Goal: Information Seeking & Learning: Learn about a topic

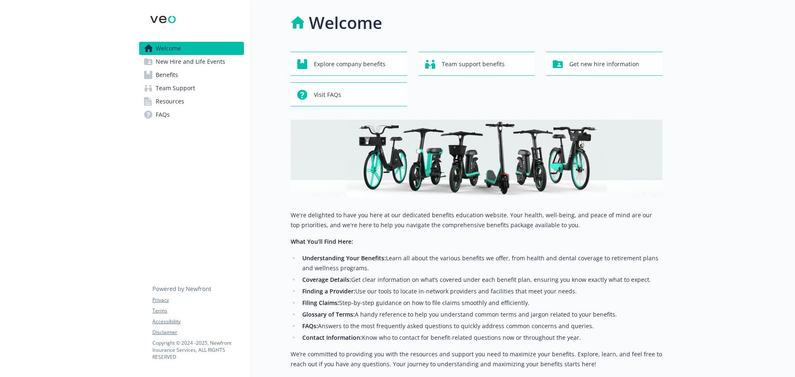
click at [174, 74] on span "Benefits" at bounding box center [167, 74] width 22 height 13
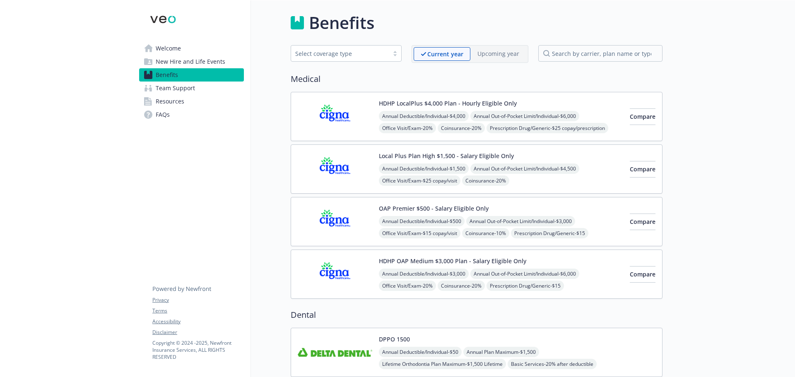
click at [341, 271] on img at bounding box center [335, 274] width 74 height 35
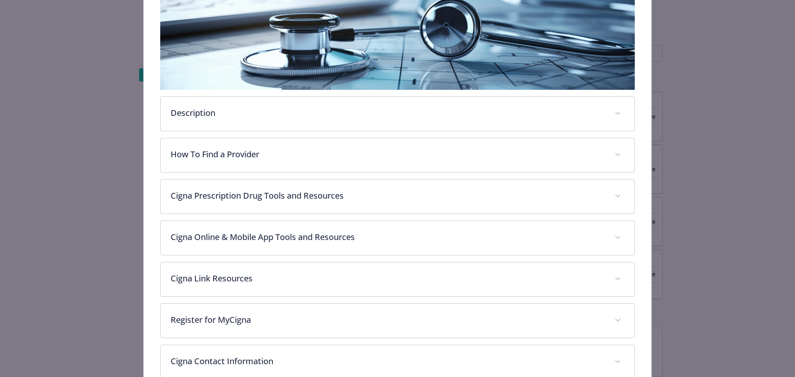
scroll to position [149, 0]
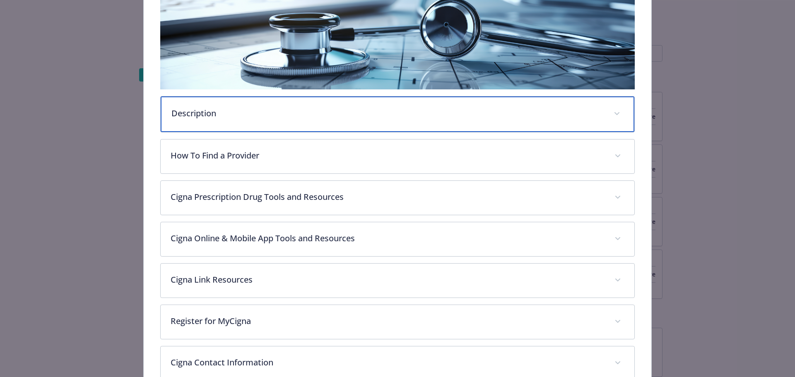
click at [255, 111] on p "Description" at bounding box center [387, 113] width 432 height 12
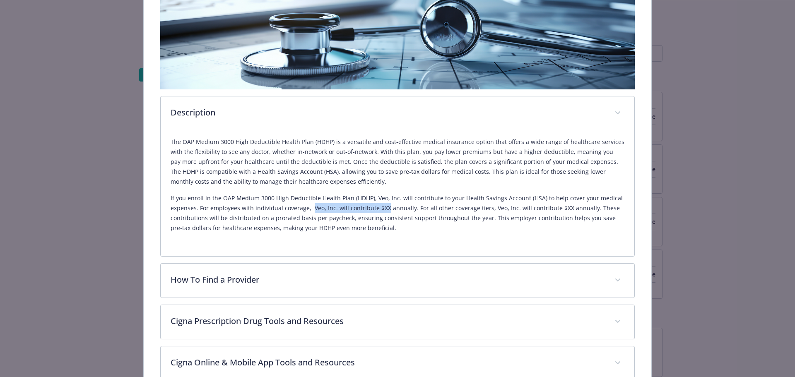
drag, startPoint x: 309, startPoint y: 206, endPoint x: 383, endPoint y: 209, distance: 74.1
click at [383, 209] on p "If you enroll in the OAP Medium 3000 High Deductible Health Plan (HDHP), Veo, I…" at bounding box center [398, 213] width 454 height 40
click at [375, 208] on p "If you enroll in the OAP Medium 3000 High Deductible Health Plan (HDHP), Veo, I…" at bounding box center [398, 213] width 454 height 40
drag, startPoint x: 376, startPoint y: 207, endPoint x: 408, endPoint y: 211, distance: 32.1
click at [408, 211] on p "If you enroll in the OAP Medium 3000 High Deductible Health Plan (HDHP), Veo, I…" at bounding box center [398, 213] width 454 height 40
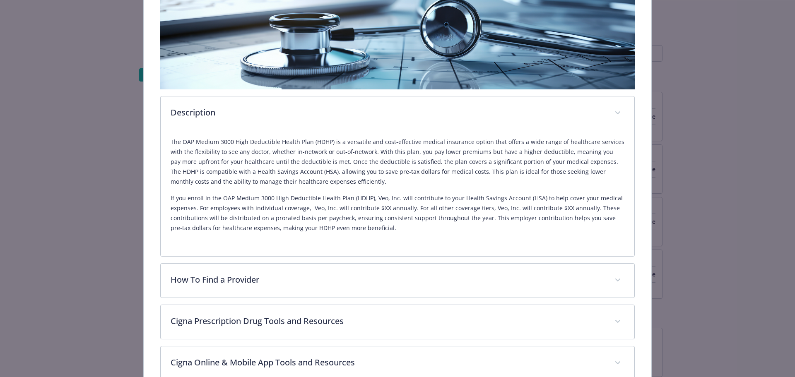
click at [408, 204] on p "If you enroll in the OAP Medium 3000 High Deductible Health Plan (HDHP), Veo, I…" at bounding box center [398, 213] width 454 height 40
drag, startPoint x: 410, startPoint y: 205, endPoint x: 583, endPoint y: 211, distance: 173.5
click at [583, 211] on p "If you enroll in the OAP Medium 3000 High Deductible Health Plan (HDHP), Veo, I…" at bounding box center [398, 213] width 454 height 40
click at [164, 214] on div "The OAP Medium 3000 High Deductible Health Plan (HDHP) is a versatile and cost-…" at bounding box center [398, 193] width 474 height 126
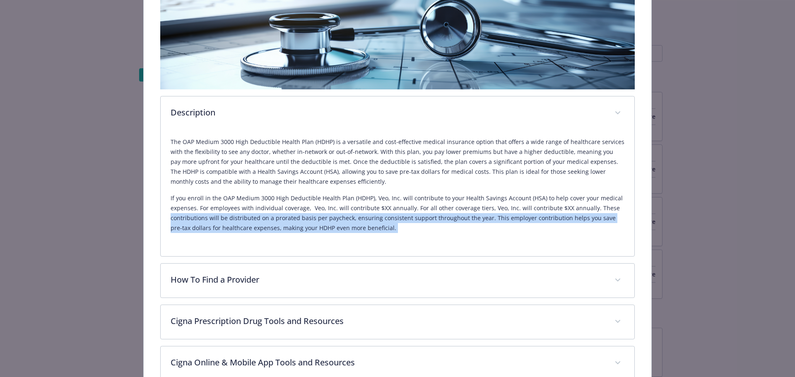
drag, startPoint x: 165, startPoint y: 215, endPoint x: 379, endPoint y: 228, distance: 214.3
click at [379, 228] on div "The OAP Medium 3000 High Deductible Health Plan (HDHP) is a versatile and cost-…" at bounding box center [398, 193] width 474 height 126
click at [380, 228] on p "If you enroll in the OAP Medium 3000 High Deductible Health Plan (HDHP), Veo, I…" at bounding box center [398, 213] width 454 height 40
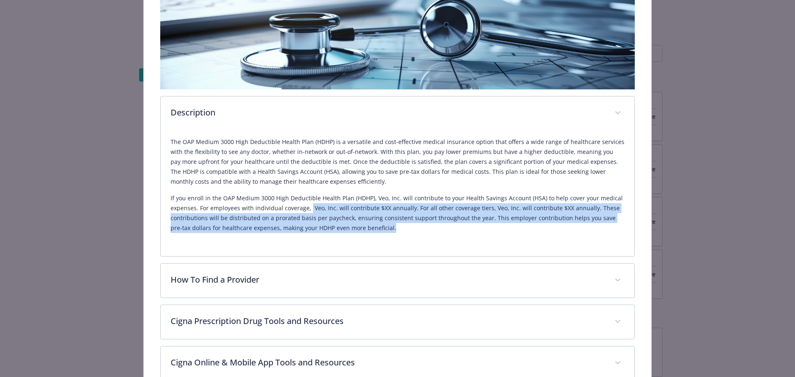
drag, startPoint x: 307, startPoint y: 207, endPoint x: 390, endPoint y: 229, distance: 85.7
click at [390, 229] on p "If you enroll in the OAP Medium 3000 High Deductible Health Plan (HDHP), Veo, I…" at bounding box center [398, 213] width 454 height 40
click at [483, 217] on p "If you enroll in the OAP Medium 3000 High Deductible Health Plan (HDHP), Veo, I…" at bounding box center [398, 213] width 454 height 40
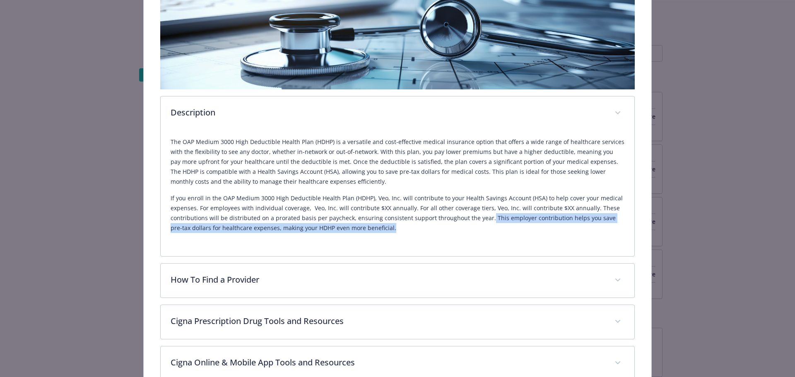
drag, startPoint x: 482, startPoint y: 220, endPoint x: 378, endPoint y: 228, distance: 104.6
click at [378, 228] on p "If you enroll in the OAP Medium 3000 High Deductible Health Plan (HDHP), Veo, I…" at bounding box center [398, 213] width 454 height 40
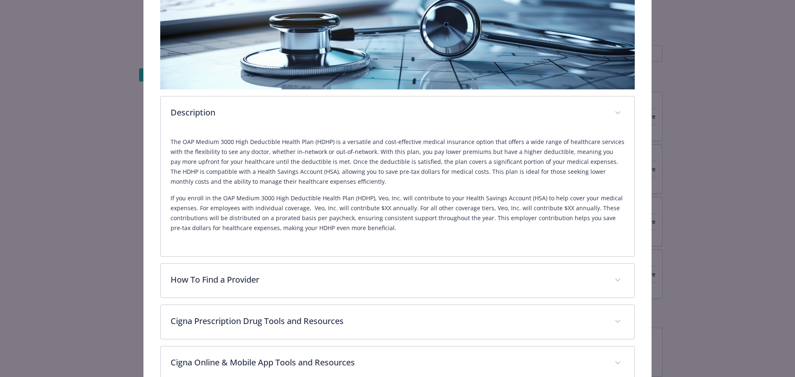
click at [404, 197] on p "If you enroll in the OAP Medium 3000 High Deductible Health Plan (HDHP), Veo, I…" at bounding box center [398, 213] width 454 height 40
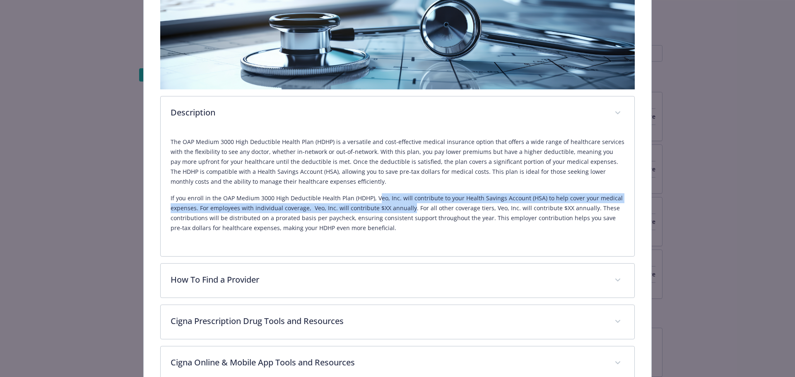
drag, startPoint x: 373, startPoint y: 197, endPoint x: 406, endPoint y: 208, distance: 34.9
click at [406, 208] on p "If you enroll in the OAP Medium 3000 High Deductible Health Plan (HDHP), Veo, I…" at bounding box center [398, 213] width 454 height 40
click at [374, 207] on p "If you enroll in the OAP Medium 3000 High Deductible Health Plan (HDHP), Veo, I…" at bounding box center [398, 213] width 454 height 40
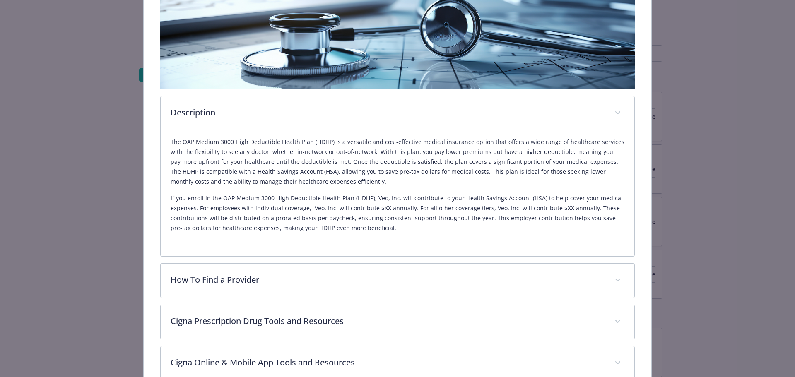
click at [379, 208] on p "If you enroll in the OAP Medium 3000 High Deductible Health Plan (HDHP), Veo, I…" at bounding box center [398, 213] width 454 height 40
drag, startPoint x: 370, startPoint y: 206, endPoint x: 408, endPoint y: 207, distance: 37.7
click at [408, 207] on p "If you enroll in the OAP Medium 3000 High Deductible Health Plan (HDHP), Veo, I…" at bounding box center [398, 213] width 454 height 40
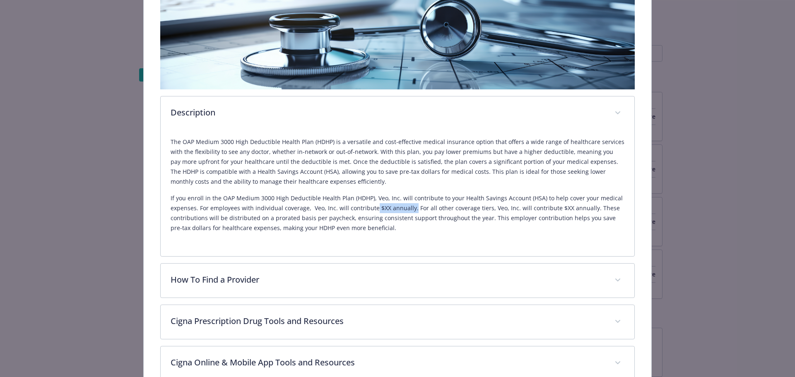
click at [408, 207] on p "If you enroll in the OAP Medium 3000 High Deductible Health Plan (HDHP), Veo, I…" at bounding box center [398, 213] width 454 height 40
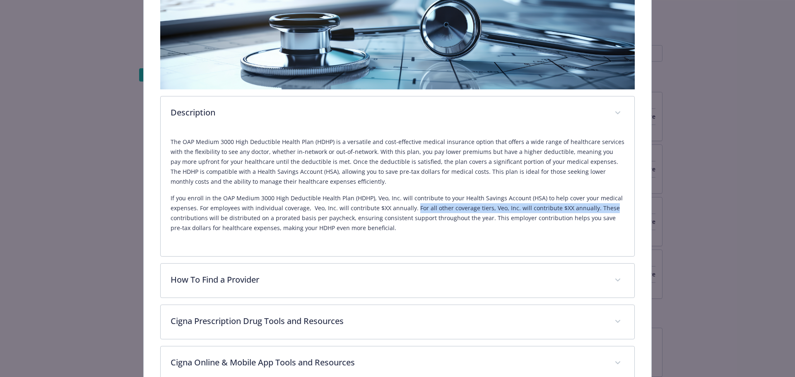
drag, startPoint x: 411, startPoint y: 208, endPoint x: 605, endPoint y: 211, distance: 194.9
click at [605, 211] on p "If you enroll in the OAP Medium 3000 High Deductible Health Plan (HDHP), Veo, I…" at bounding box center [398, 213] width 454 height 40
click at [558, 208] on p "If you enroll in the OAP Medium 3000 High Deductible Health Plan (HDHP), Veo, I…" at bounding box center [398, 213] width 454 height 40
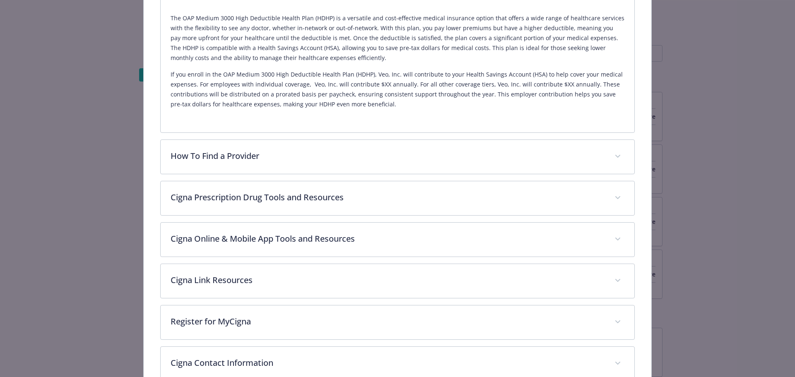
scroll to position [273, 0]
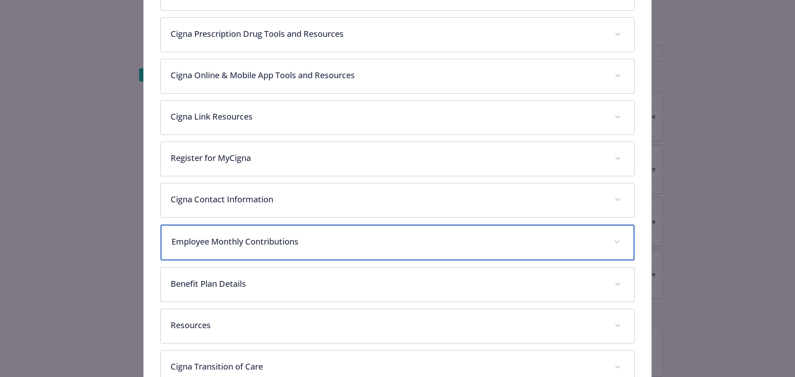
click at [252, 242] on p "Employee Monthly Contributions" at bounding box center [387, 241] width 432 height 12
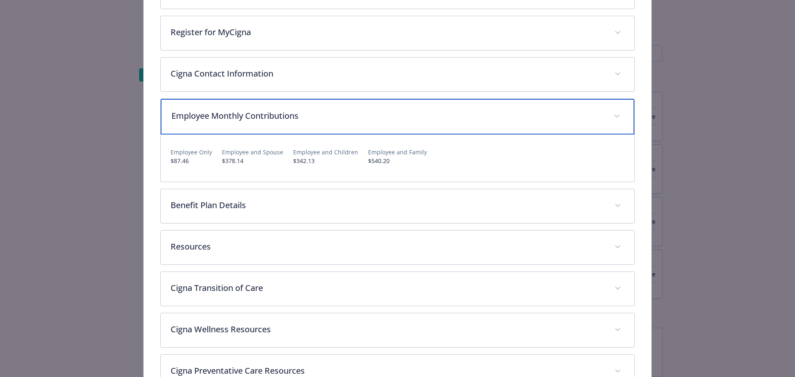
scroll to position [562, 0]
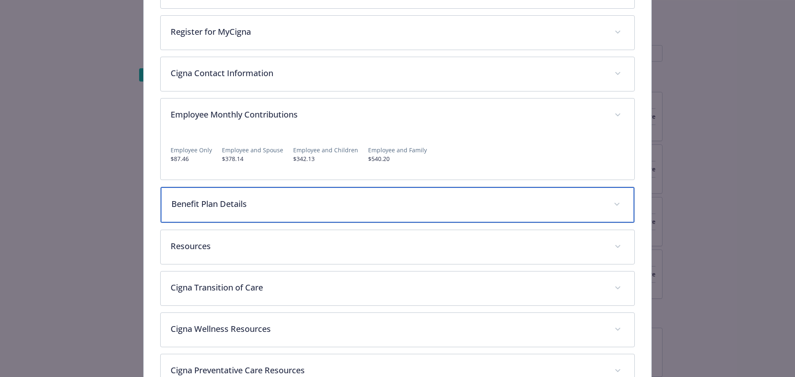
click at [224, 208] on p "Benefit Plan Details" at bounding box center [387, 204] width 432 height 12
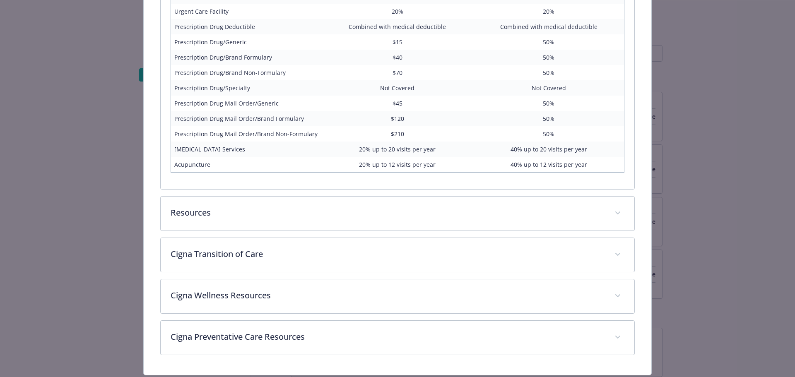
scroll to position [1012, 0]
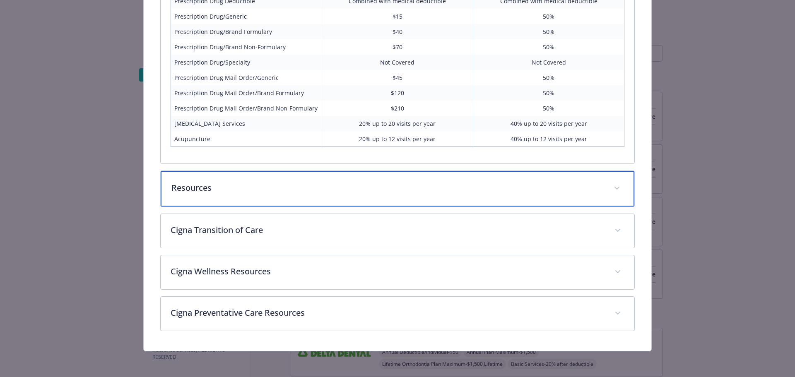
click at [219, 194] on p "Resources" at bounding box center [387, 188] width 432 height 12
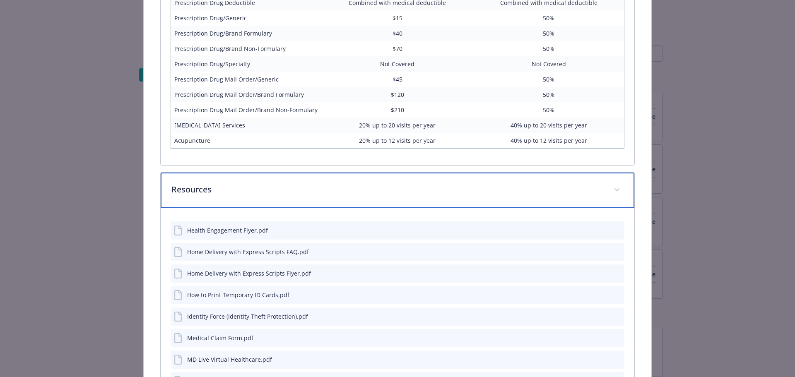
click at [217, 196] on div "Resources" at bounding box center [398, 191] width 474 height 36
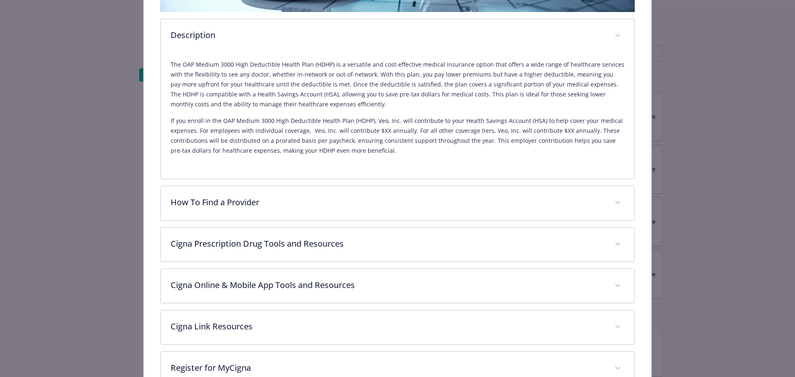
scroll to position [224, 0]
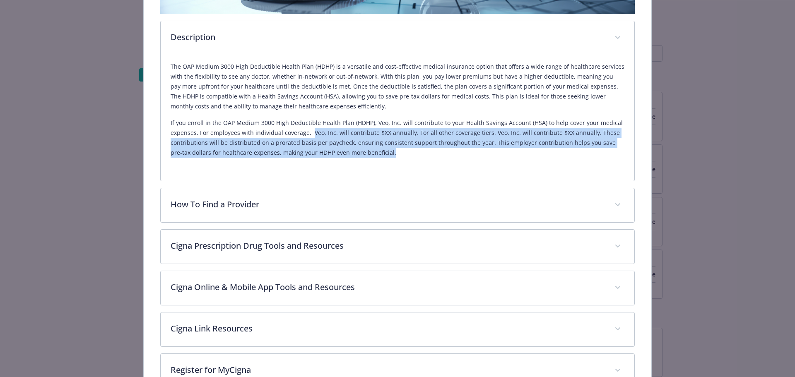
drag, startPoint x: 310, startPoint y: 132, endPoint x: 575, endPoint y: 163, distance: 266.6
click at [575, 163] on div "The OAP Medium 3000 High Deductible Health Plan (HDHP) is a versatile and cost-…" at bounding box center [398, 113] width 454 height 116
drag, startPoint x: 309, startPoint y: 132, endPoint x: 385, endPoint y: 149, distance: 77.6
click at [385, 150] on p "If you enroll in the OAP Medium 3000 High Deductible Health Plan (HDHP), Veo, I…" at bounding box center [398, 138] width 454 height 40
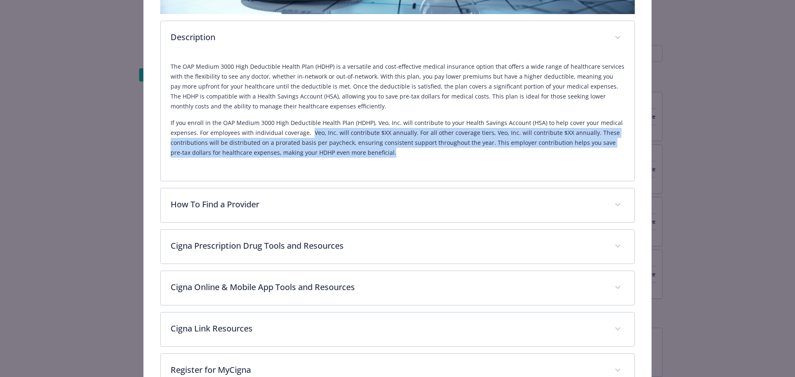
click at [379, 141] on p "If you enroll in the OAP Medium 3000 High Deductible Health Plan (HDHP), Veo, I…" at bounding box center [398, 138] width 454 height 40
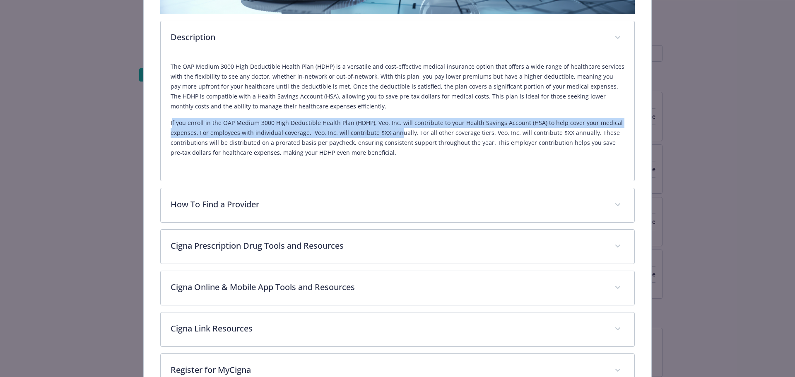
drag, startPoint x: 170, startPoint y: 123, endPoint x: 392, endPoint y: 134, distance: 222.5
click at [392, 134] on p "If you enroll in the OAP Medium 3000 High Deductible Health Plan (HDHP), Veo, I…" at bounding box center [398, 138] width 454 height 40
click at [375, 133] on p "If you enroll in the OAP Medium 3000 High Deductible Health Plan (HDHP), Veo, I…" at bounding box center [398, 138] width 454 height 40
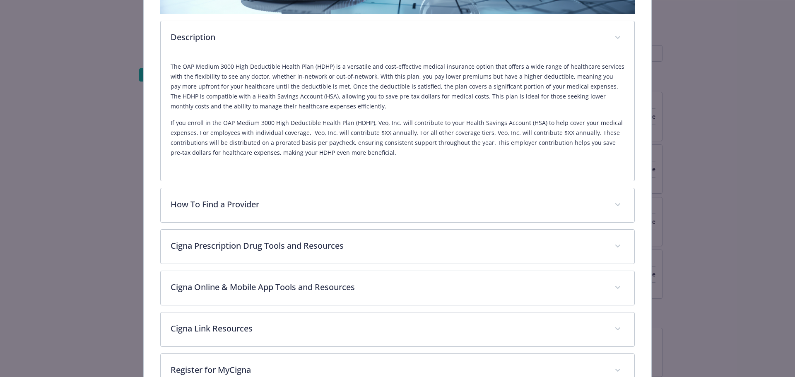
click at [387, 146] on p "If you enroll in the OAP Medium 3000 High Deductible Health Plan (HDHP), Veo, I…" at bounding box center [398, 138] width 454 height 40
click at [375, 130] on p "If you enroll in the OAP Medium 3000 High Deductible Health Plan (HDHP), Veo, I…" at bounding box center [398, 138] width 454 height 40
click at [375, 150] on p "If you enroll in the OAP Medium 3000 High Deductible Health Plan (HDHP), Veo, I…" at bounding box center [398, 138] width 454 height 40
drag, startPoint x: 484, startPoint y: 132, endPoint x: 560, endPoint y: 132, distance: 75.7
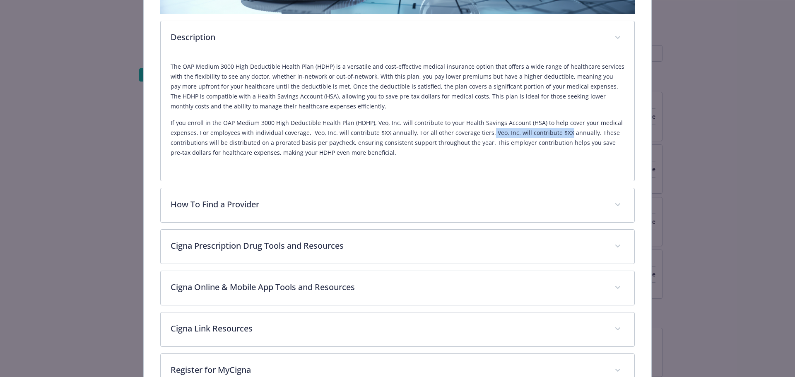
click at [560, 132] on p "If you enroll in the OAP Medium 3000 High Deductible Health Plan (HDHP), Veo, I…" at bounding box center [398, 138] width 454 height 40
click at [559, 132] on p "If you enroll in the OAP Medium 3000 High Deductible Health Plan (HDHP), Veo, I…" at bounding box center [398, 138] width 454 height 40
click at [554, 132] on p "If you enroll in the OAP Medium 3000 High Deductible Health Plan (HDHP), Veo, I…" at bounding box center [398, 138] width 454 height 40
click at [550, 149] on p "If you enroll in the OAP Medium 3000 High Deductible Health Plan (HDHP), Veo, I…" at bounding box center [398, 138] width 454 height 40
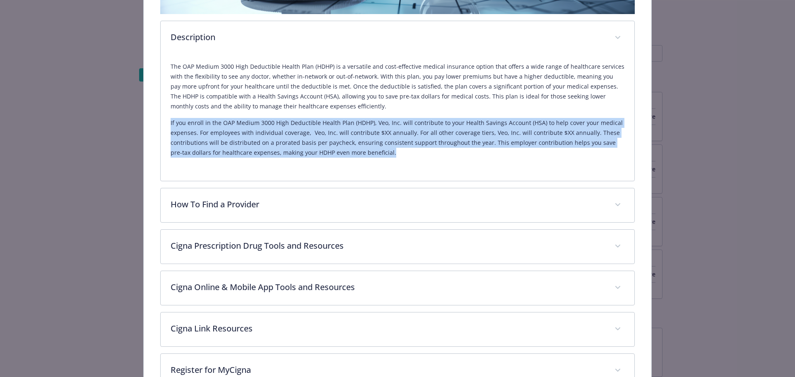
drag, startPoint x: 167, startPoint y: 121, endPoint x: 394, endPoint y: 151, distance: 229.2
click at [394, 151] on div "The OAP Medium 3000 High Deductible Health Plan (HDHP) is a versatile and cost-…" at bounding box center [398, 118] width 474 height 126
click at [394, 151] on p "If you enroll in the OAP Medium 3000 High Deductible Health Plan (HDHP), Veo, I…" at bounding box center [398, 138] width 454 height 40
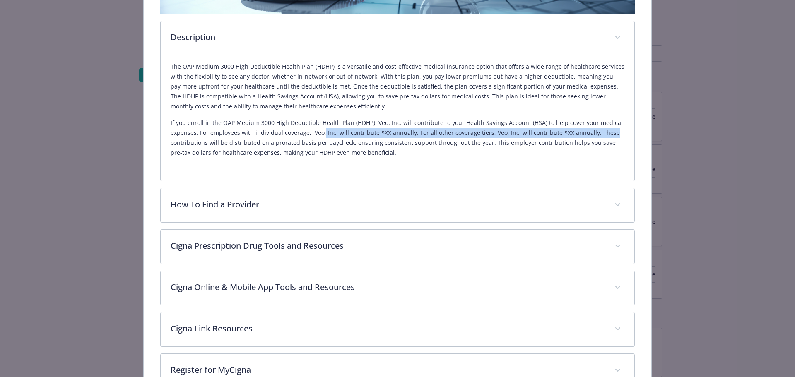
drag, startPoint x: 320, startPoint y: 132, endPoint x: 607, endPoint y: 132, distance: 286.4
click at [607, 132] on p "If you enroll in the OAP Medium 3000 High Deductible Health Plan (HDHP), Veo, I…" at bounding box center [398, 138] width 454 height 40
click at [340, 136] on p "If you enroll in the OAP Medium 3000 High Deductible Health Plan (HDHP), Veo, I…" at bounding box center [398, 138] width 454 height 40
drag, startPoint x: 307, startPoint y: 132, endPoint x: 403, endPoint y: 134, distance: 96.0
click at [403, 134] on p "If you enroll in the OAP Medium 3000 High Deductible Health Plan (HDHP), Veo, I…" at bounding box center [398, 138] width 454 height 40
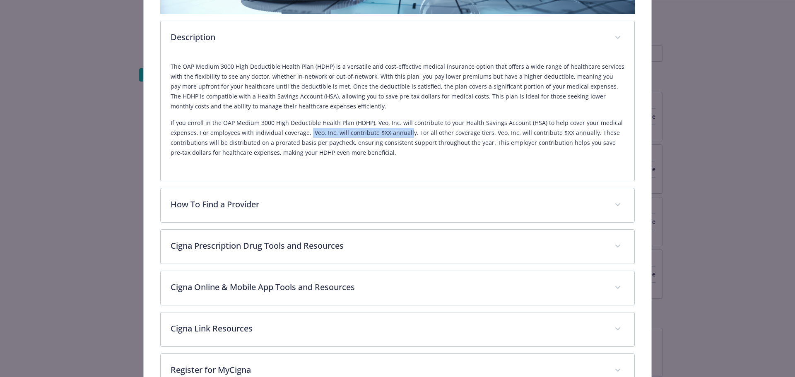
click at [375, 131] on p "If you enroll in the OAP Medium 3000 High Deductible Health Plan (HDHP), Veo, I…" at bounding box center [398, 138] width 454 height 40
drag, startPoint x: 375, startPoint y: 131, endPoint x: 382, endPoint y: 131, distance: 7.5
click at [382, 131] on p "If you enroll in the OAP Medium 3000 High Deductible Health Plan (HDHP), Veo, I…" at bounding box center [398, 138] width 454 height 40
click at [385, 132] on p "If you enroll in the OAP Medium 3000 High Deductible Health Plan (HDHP), Veo, I…" at bounding box center [398, 138] width 454 height 40
drag, startPoint x: 39, startPoint y: 143, endPoint x: 71, endPoint y: 126, distance: 35.7
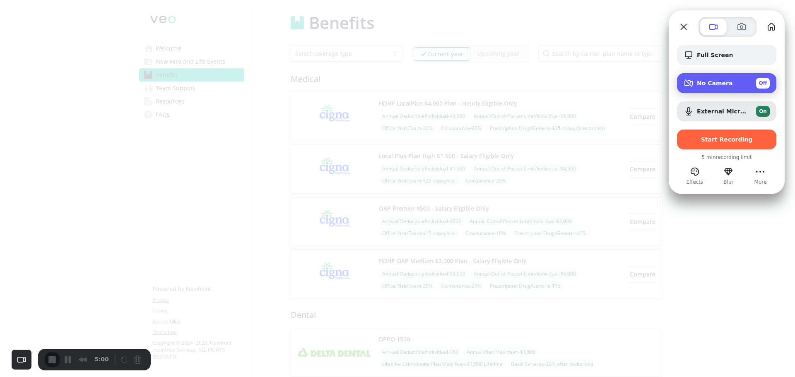
click at [718, 84] on span "No Camera" at bounding box center [714, 83] width 36 height 7
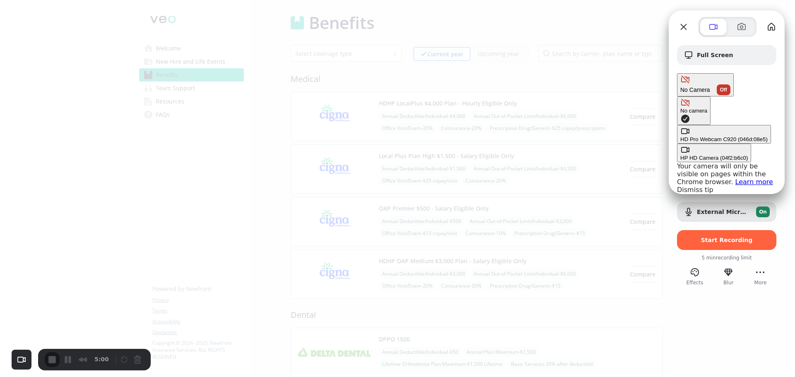
drag, startPoint x: 610, startPoint y: 108, endPoint x: 614, endPoint y: 116, distance: 9.3
click at [677, 125] on \(046d\ "HD Pro Webcam C920 (046d:08e5)" at bounding box center [724, 134] width 94 height 19
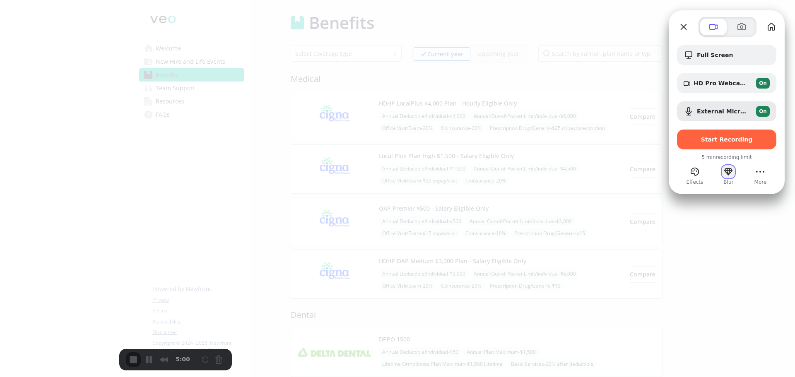
click at [728, 173] on button "Blur" at bounding box center [727, 171] width 13 height 13
click at [212, 21] on button "close" at bounding box center [205, 14] width 13 height 13
click at [773, 25] on button "My library" at bounding box center [770, 26] width 13 height 13
click at [727, 141] on span "Start Recording" at bounding box center [727, 139] width 52 height 7
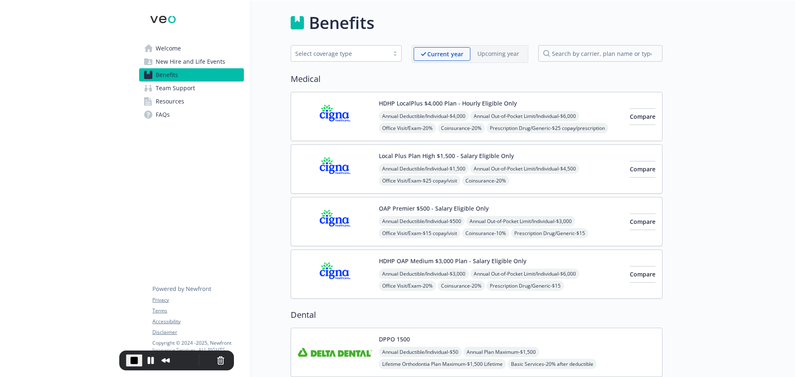
click at [344, 276] on img at bounding box center [335, 274] width 74 height 35
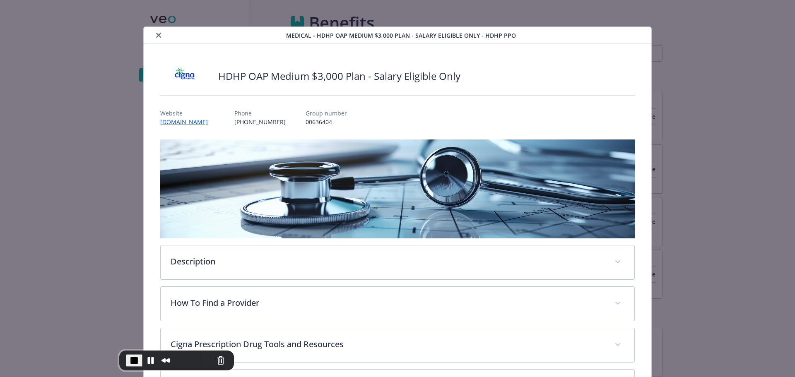
scroll to position [25, 0]
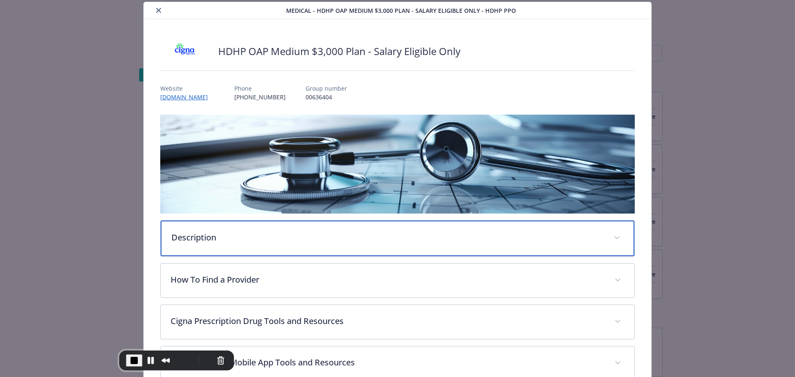
click at [280, 243] on div "Description" at bounding box center [398, 239] width 474 height 36
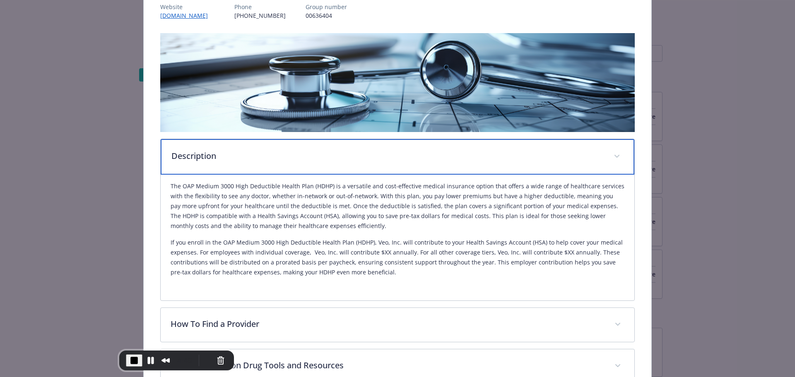
scroll to position [107, 0]
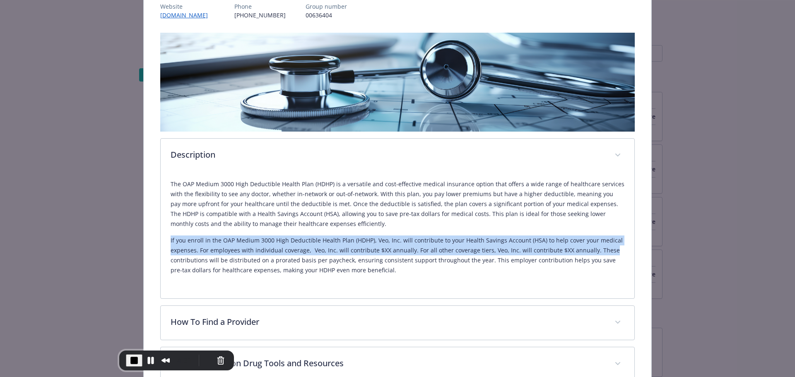
drag, startPoint x: 168, startPoint y: 240, endPoint x: 608, endPoint y: 252, distance: 439.2
click at [608, 252] on div "The OAP Medium 3000 High Deductible Health Plan (HDHP) is a versatile and cost-…" at bounding box center [398, 236] width 474 height 126
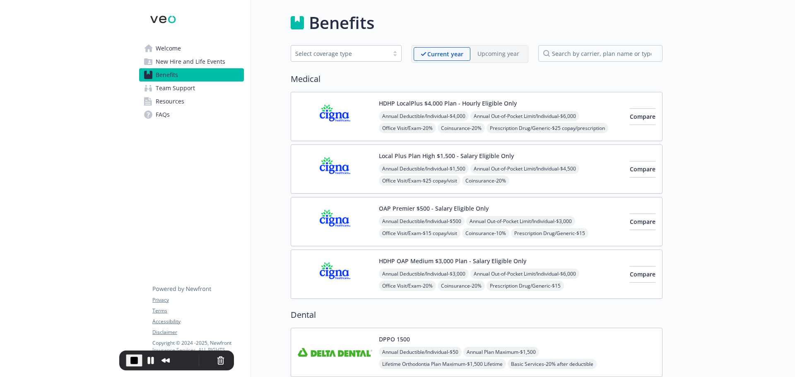
click at [349, 108] on img at bounding box center [335, 116] width 74 height 35
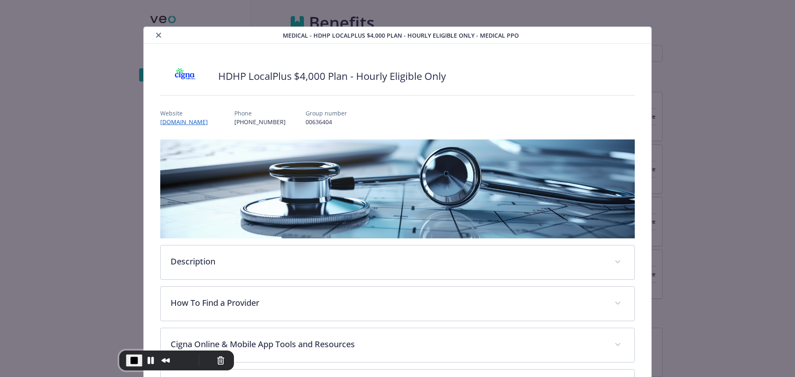
scroll to position [25, 0]
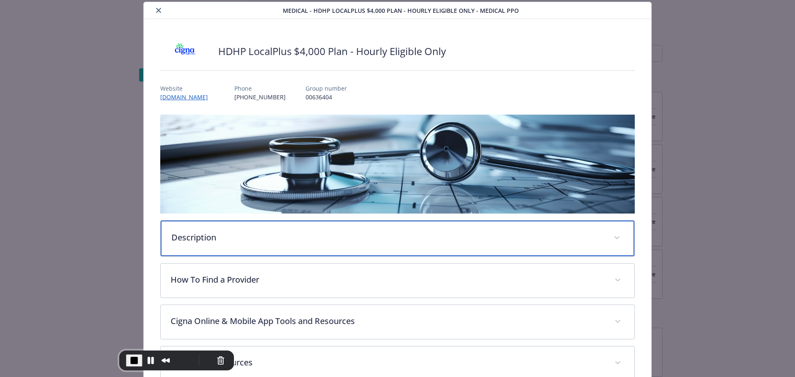
click at [219, 227] on div "Description" at bounding box center [398, 239] width 474 height 36
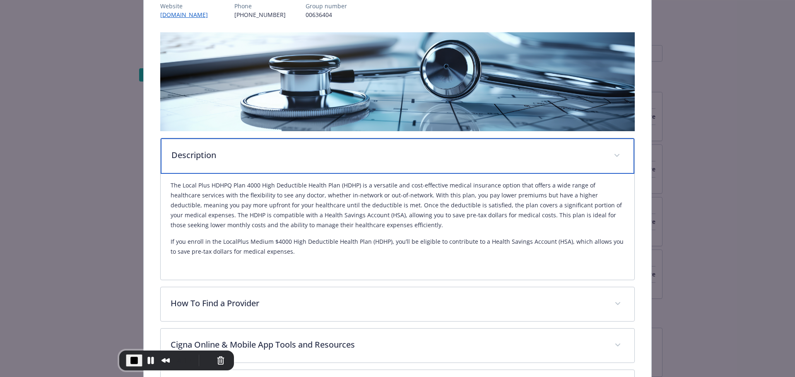
scroll to position [108, 0]
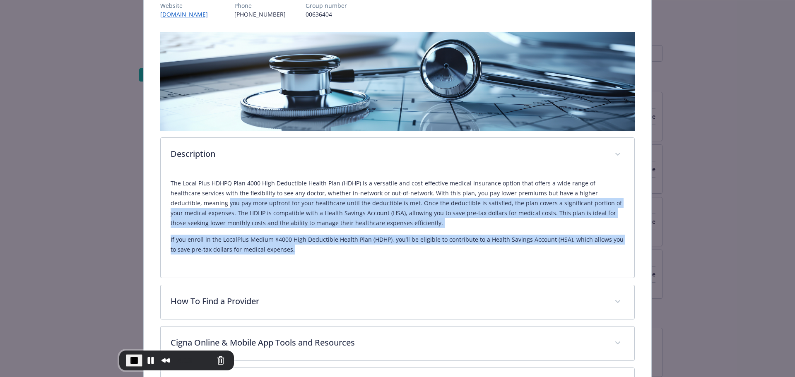
drag, startPoint x: 170, startPoint y: 202, endPoint x: 324, endPoint y: 253, distance: 162.8
click at [324, 253] on div "The Local Plus HDHPQ Plan 4000 High Deductible Health Plan (HDHP) is a versatil…" at bounding box center [398, 216] width 454 height 76
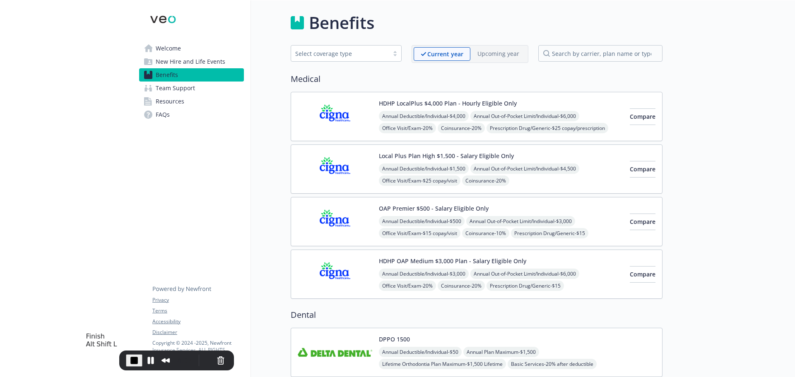
click at [129, 360] on span "End Recording" at bounding box center [134, 360] width 10 height 10
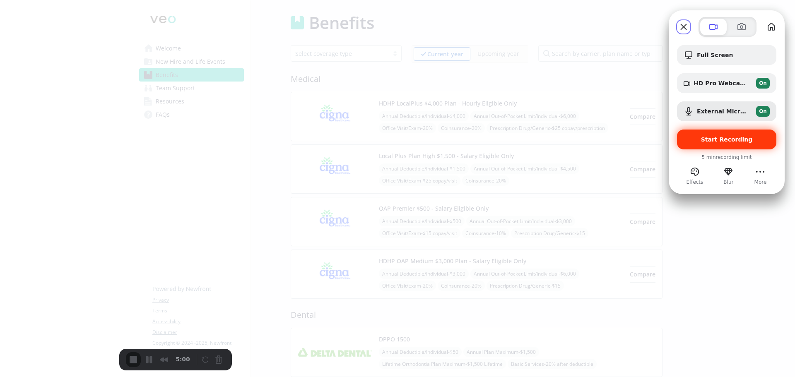
click at [708, 139] on span "Start Recording" at bounding box center [727, 139] width 52 height 7
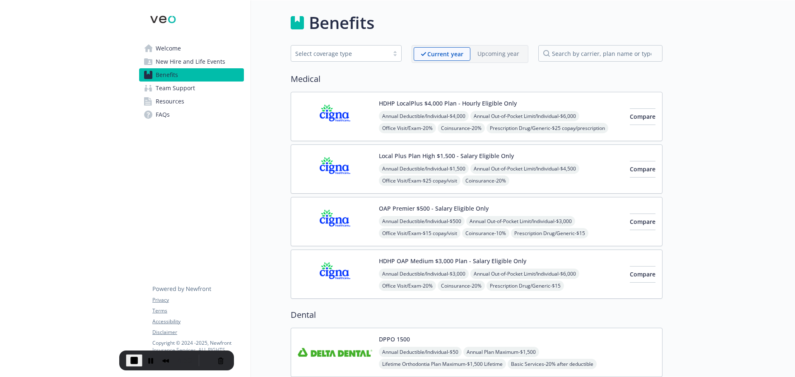
click at [331, 114] on img at bounding box center [335, 116] width 74 height 35
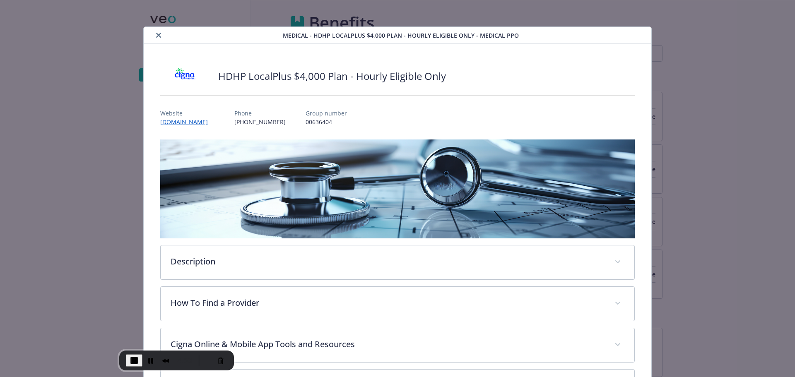
scroll to position [25, 0]
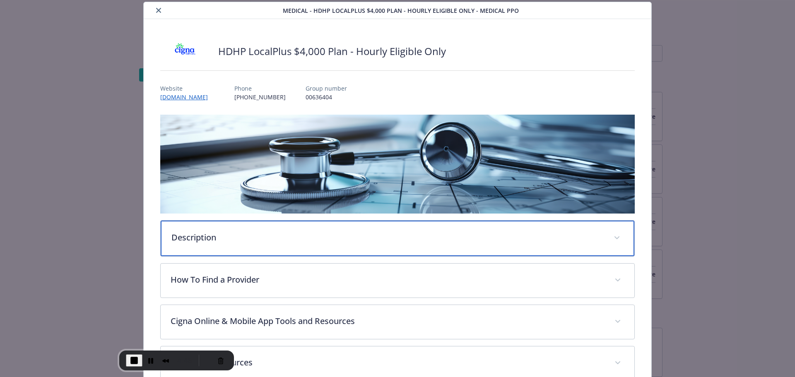
click at [276, 237] on p "Description" at bounding box center [387, 237] width 432 height 12
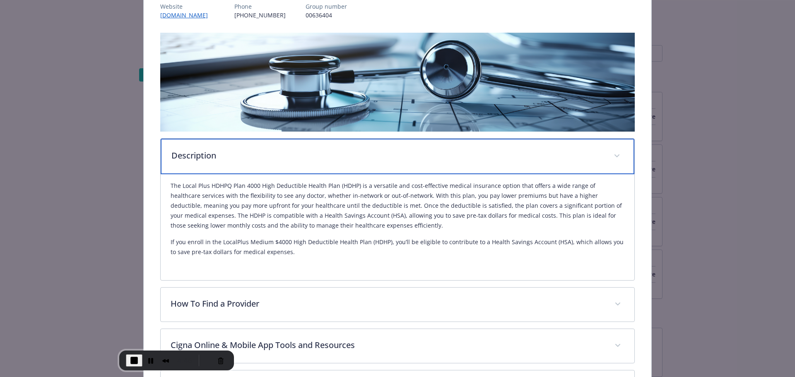
scroll to position [107, 0]
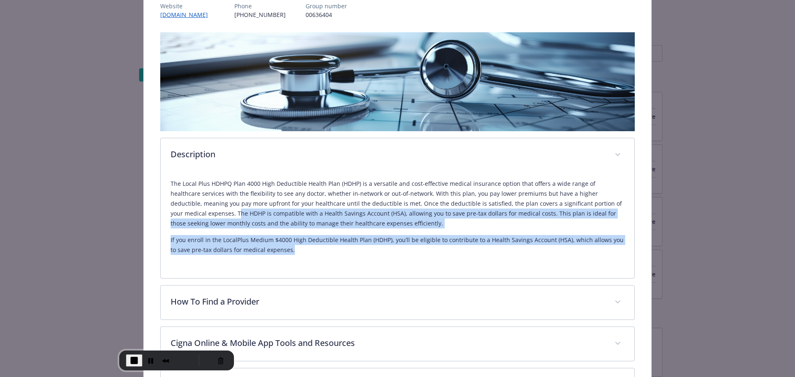
drag, startPoint x: 171, startPoint y: 214, endPoint x: 322, endPoint y: 259, distance: 157.2
click at [322, 259] on div "The Local Plus HDHPQ Plan 4000 High Deductible Health Plan (HDHP) is a versatil…" at bounding box center [398, 220] width 454 height 96
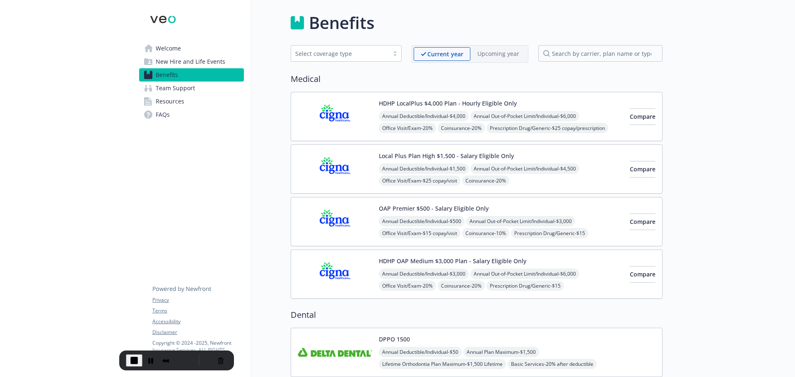
click at [341, 271] on img at bounding box center [335, 274] width 74 height 35
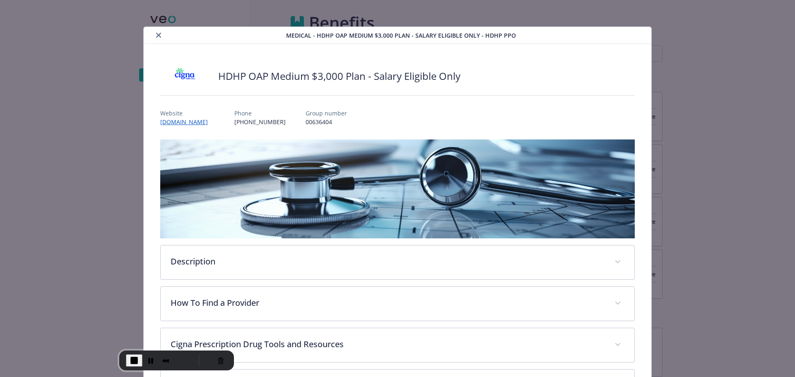
scroll to position [25, 0]
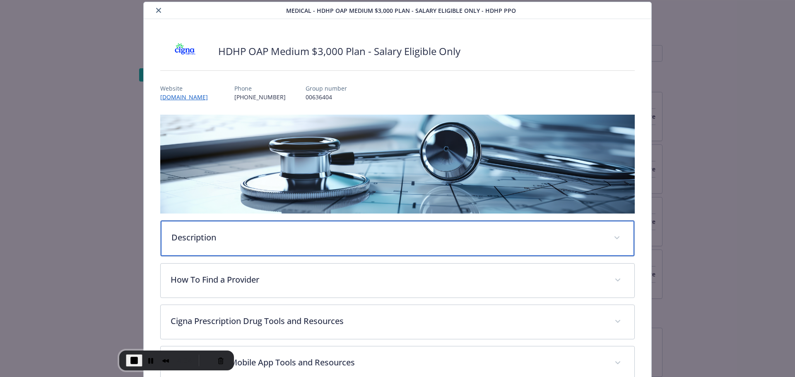
click at [242, 234] on p "Description" at bounding box center [387, 237] width 432 height 12
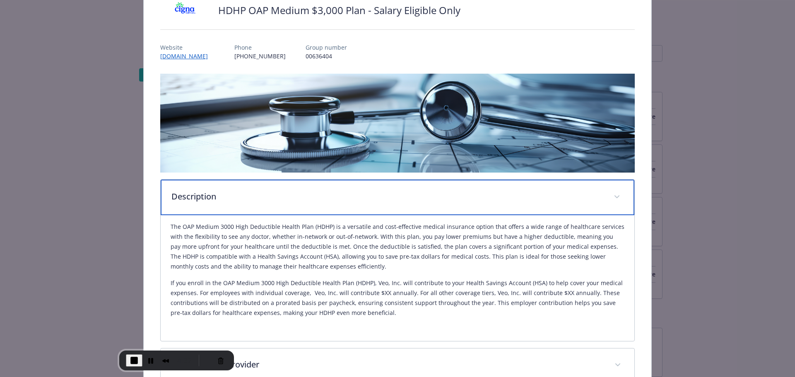
scroll to position [66, 0]
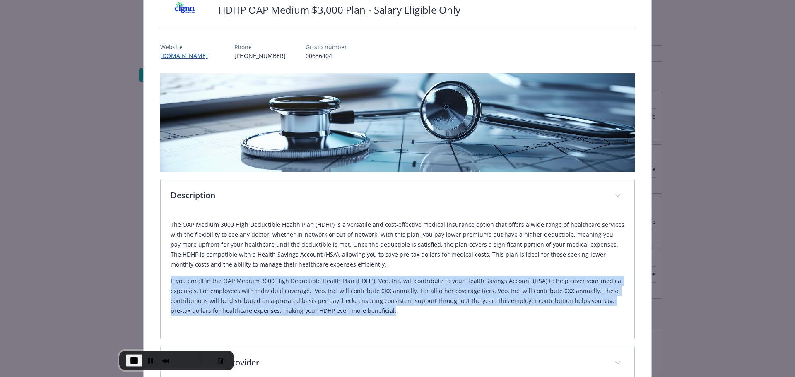
drag, startPoint x: 167, startPoint y: 279, endPoint x: 392, endPoint y: 311, distance: 227.7
click at [392, 311] on div "The OAP Medium 3000 High Deductible Health Plan (HDHP) is a versatile and cost-…" at bounding box center [398, 276] width 474 height 126
click at [328, 292] on p "If you enroll in the OAP Medium 3000 High Deductible Health Plan (HDHP), Veo, I…" at bounding box center [398, 296] width 454 height 40
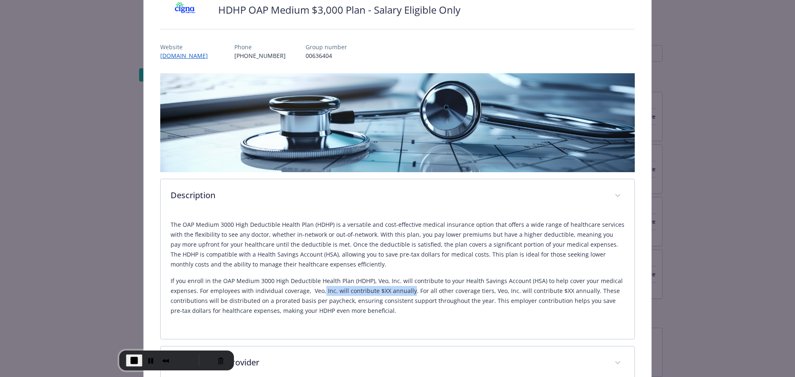
drag, startPoint x: 320, startPoint y: 290, endPoint x: 407, endPoint y: 292, distance: 86.9
click at [407, 292] on p "If you enroll in the OAP Medium 3000 High Deductible Health Plan (HDHP), Veo, I…" at bounding box center [398, 296] width 454 height 40
click at [129, 360] on span "End Recording" at bounding box center [134, 360] width 10 height 10
